Goal: Navigation & Orientation: Find specific page/section

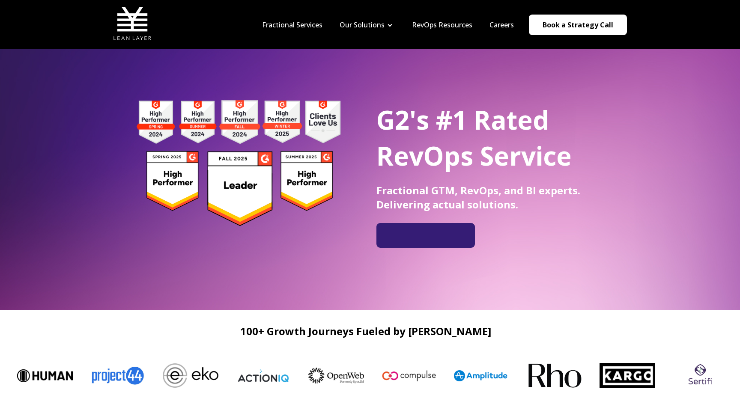
scroll to position [17, 0]
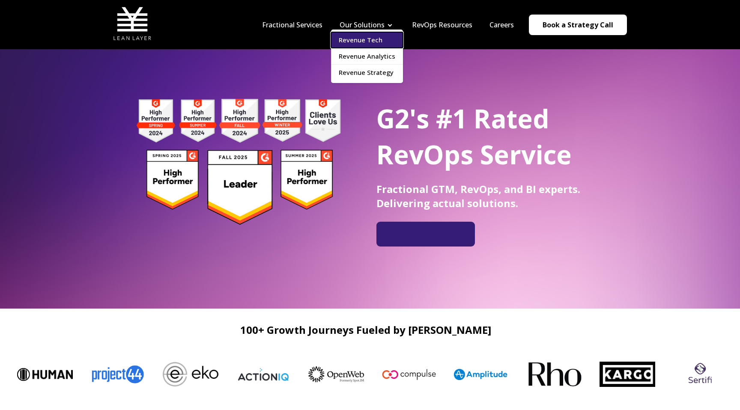
click at [388, 45] on link "Revenue Tech" at bounding box center [367, 40] width 72 height 16
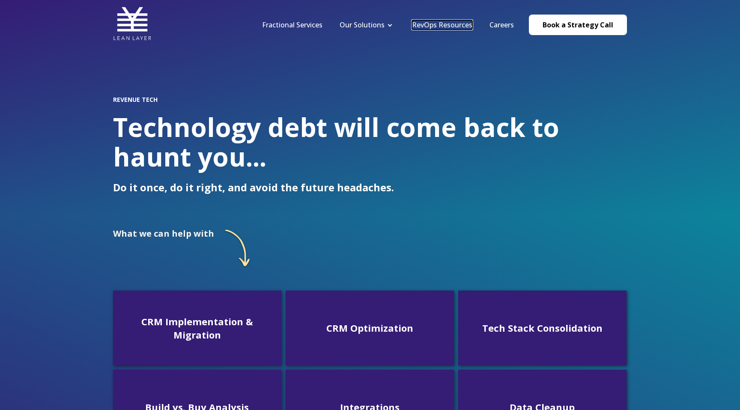
click at [426, 27] on link "RevOps Resources" at bounding box center [442, 24] width 60 height 9
